Goal: Check status

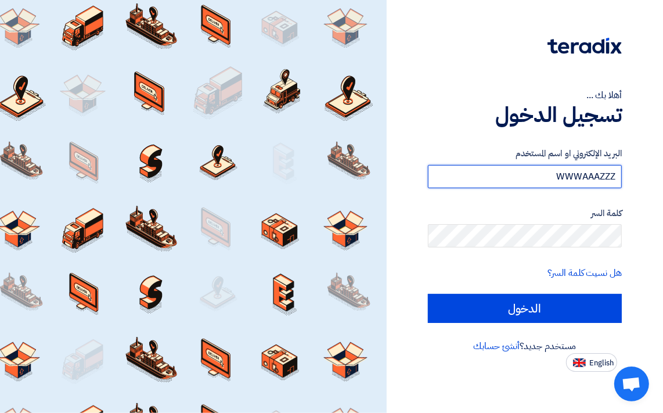
click at [531, 181] on input "WWWAAAZZZ" at bounding box center [525, 176] width 194 height 23
type input "W"
type input "[EMAIL_ADDRESS][DOMAIN_NAME]"
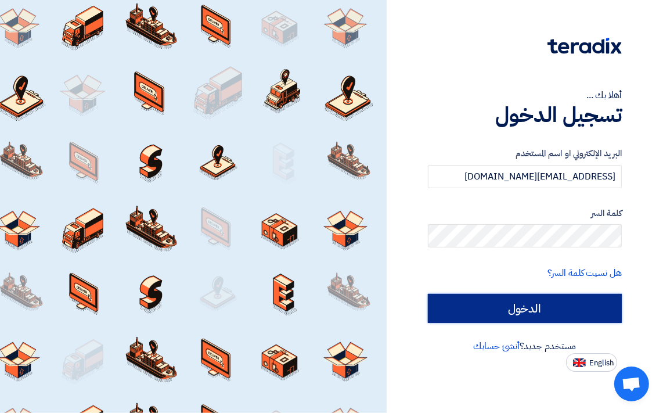
click at [489, 308] on input "الدخول" at bounding box center [525, 308] width 194 height 29
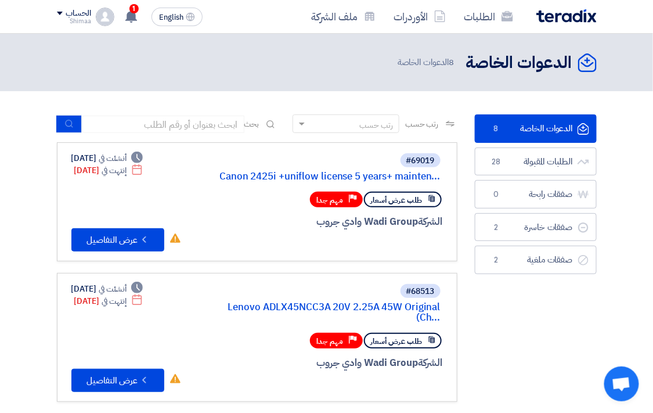
click at [527, 130] on link "الدعوات الخاصة الدعوات الخاصة 8" at bounding box center [536, 128] width 122 height 28
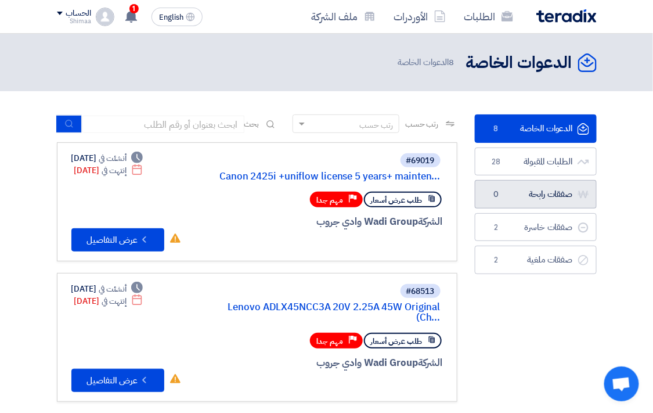
click at [525, 195] on link "صفقات رابحة صفقات رابحة 0" at bounding box center [536, 194] width 122 height 28
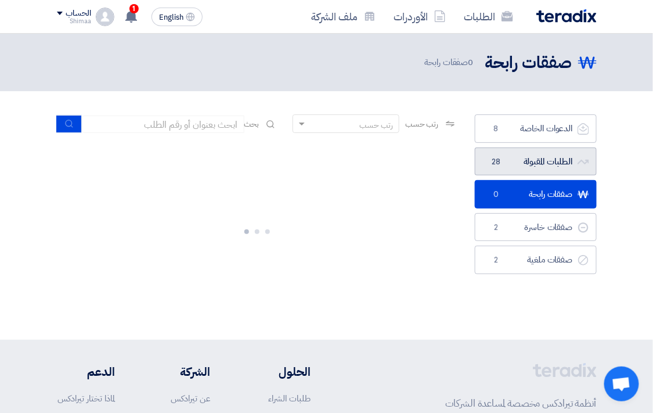
click at [526, 163] on link "الطلبات المقبولة الطلبات المقبولة 28" at bounding box center [536, 162] width 122 height 28
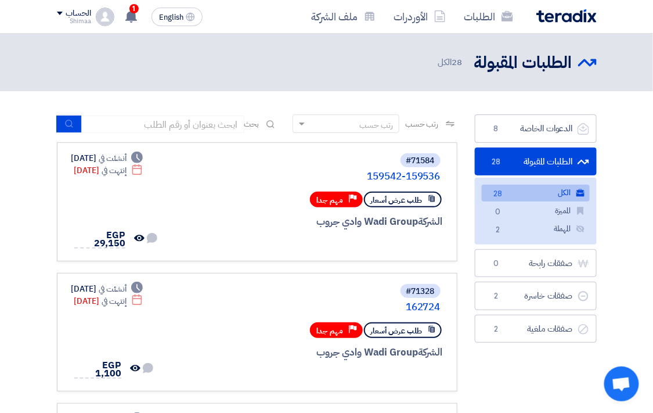
click at [543, 195] on link "الكل الكل 28" at bounding box center [536, 193] width 108 height 17
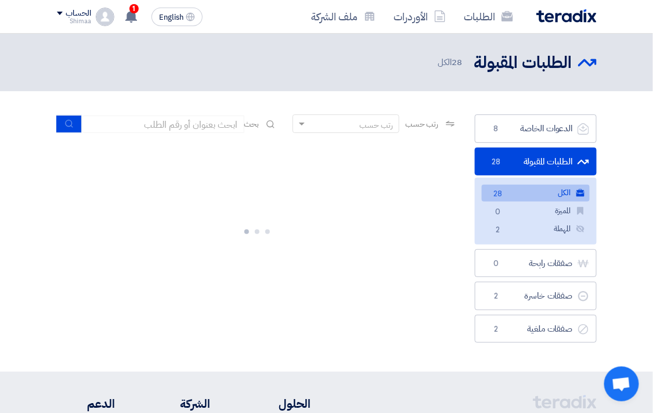
click at [553, 159] on link "الطلبات المقبولة الطلبات المقبولة 28" at bounding box center [536, 162] width 122 height 28
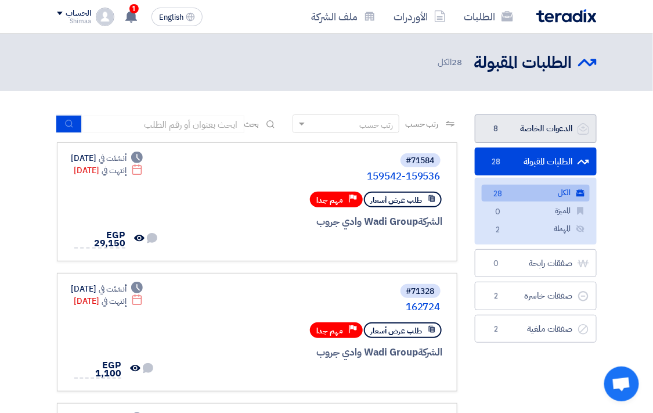
click at [530, 128] on link "الدعوات الخاصة الدعوات الخاصة 8" at bounding box center [536, 128] width 122 height 28
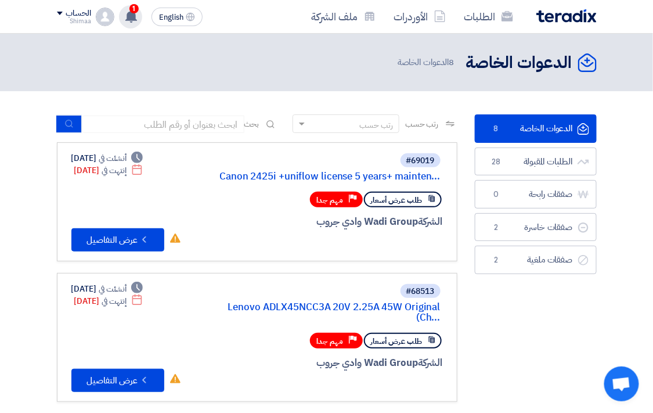
click at [129, 15] on use at bounding box center [131, 16] width 12 height 13
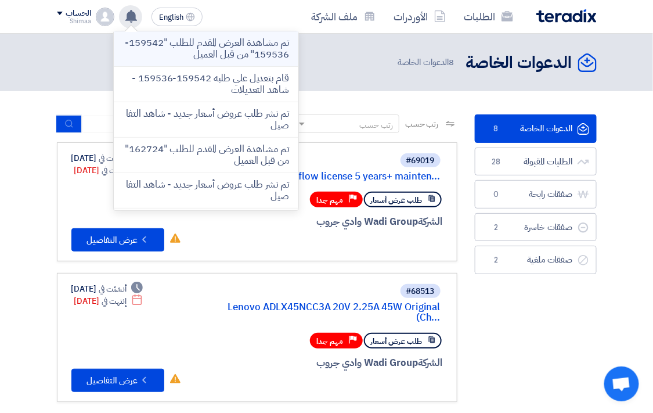
click at [249, 56] on p "تم مشاهدة العرض المقدم للطلب "159542-159536" من قبل العميل" at bounding box center [206, 48] width 166 height 23
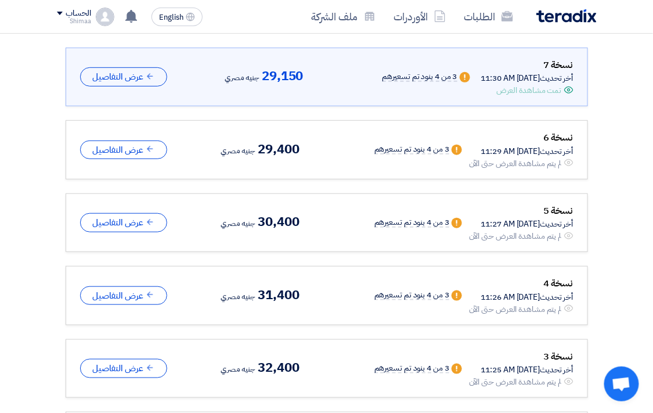
scroll to position [105, 0]
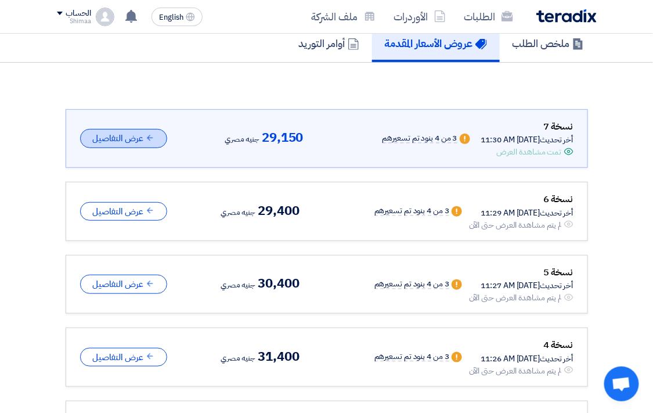
click at [110, 146] on button "عرض التفاصيل" at bounding box center [123, 138] width 87 height 19
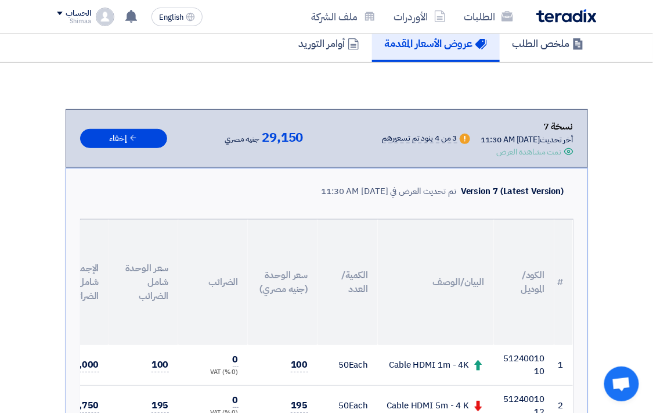
click at [482, 134] on div "أخر تحديث [DATE] 11:30 AM" at bounding box center [528, 140] width 92 height 12
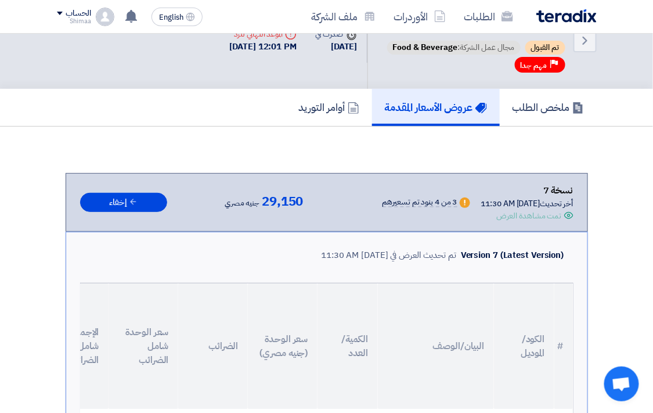
scroll to position [0, 0]
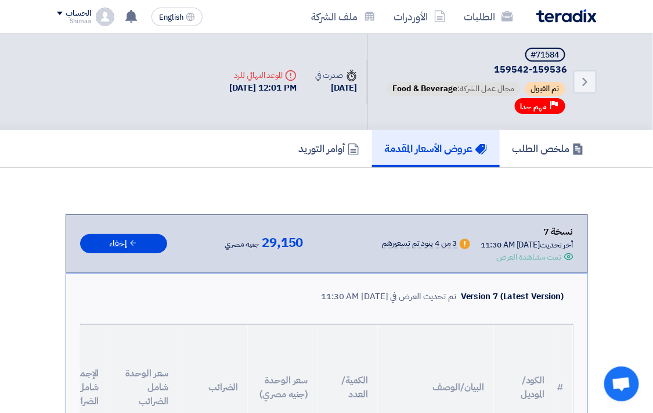
click at [439, 142] on h5 "عروض الأسعار المقدمة" at bounding box center [436, 148] width 102 height 13
click at [433, 144] on h5 "عروض الأسعار المقدمة" at bounding box center [436, 148] width 102 height 13
click at [576, 143] on icon at bounding box center [579, 149] width 12 height 12
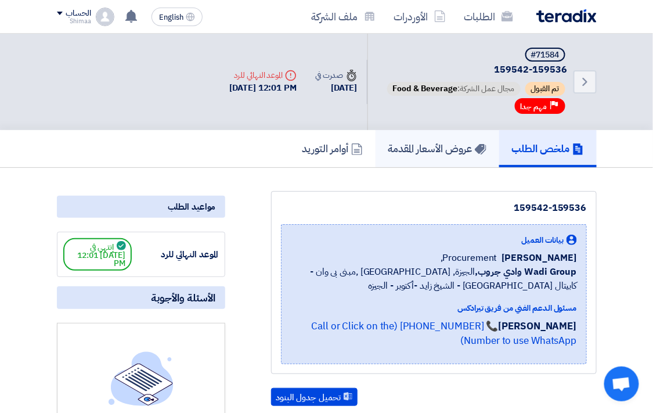
click at [430, 144] on h5 "عروض الأسعار المقدمة" at bounding box center [438, 148] width 98 height 13
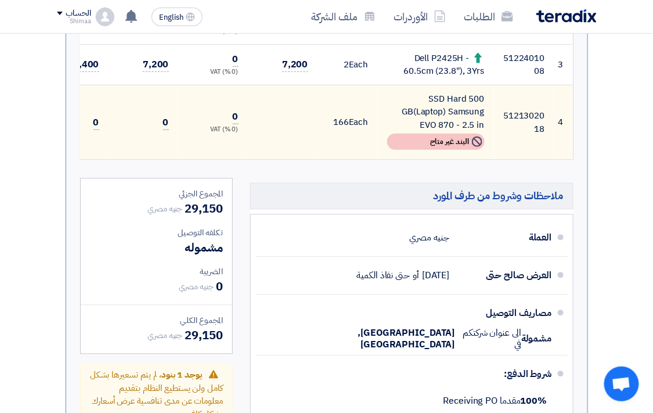
scroll to position [451, 0]
